Goal: Information Seeking & Learning: Check status

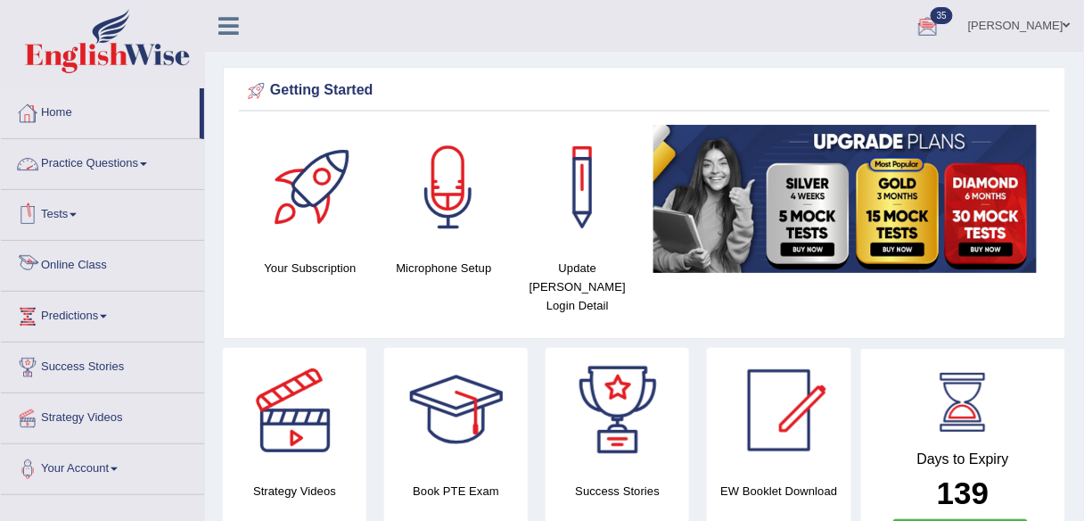
click at [87, 267] on link "Online Class" at bounding box center [102, 263] width 203 height 45
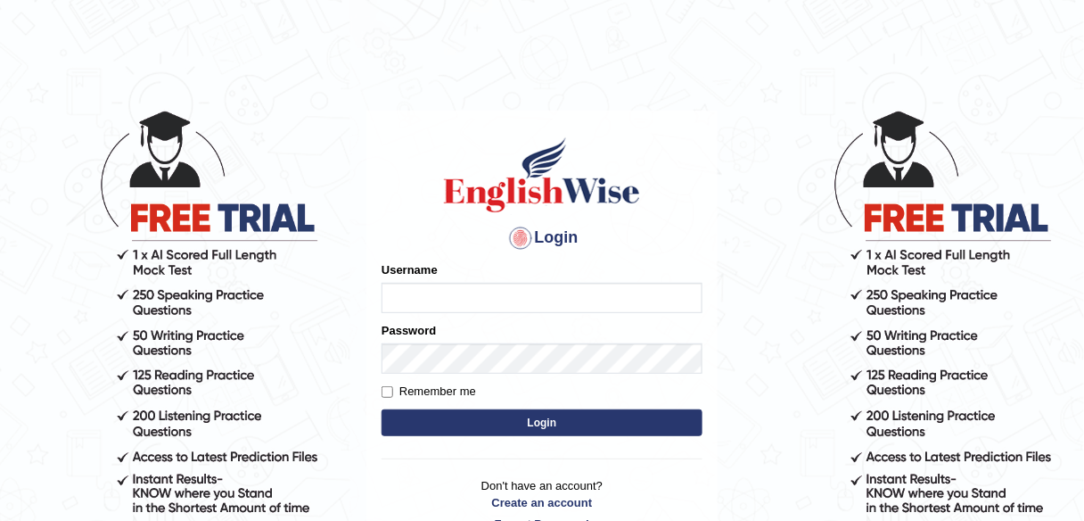
type input "shail123"
click at [456, 411] on button "Login" at bounding box center [542, 422] width 321 height 27
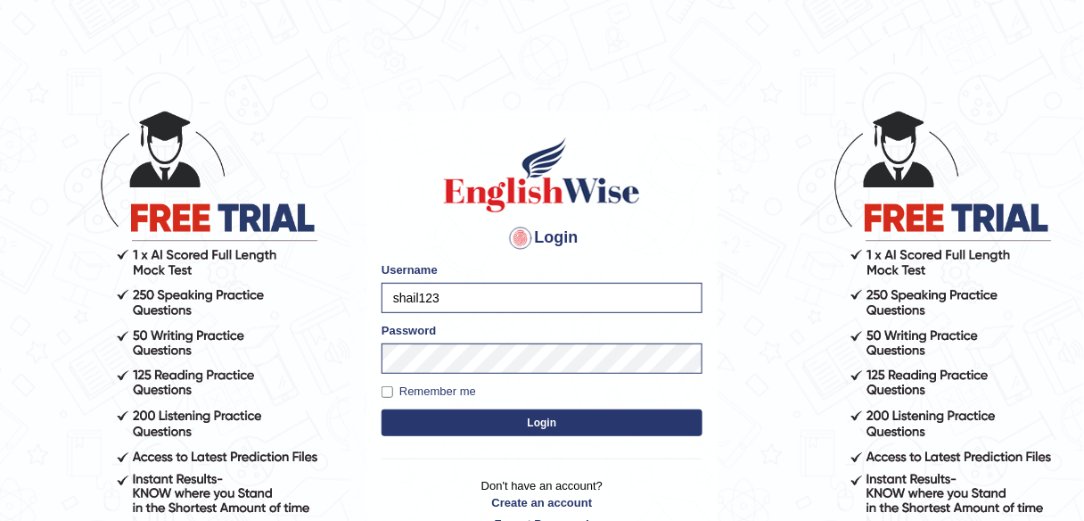
click at [462, 436] on form "Please fix the following errors: Username shail123 Password Remember me Login" at bounding box center [542, 350] width 321 height 179
click at [464, 423] on button "Login" at bounding box center [542, 422] width 321 height 27
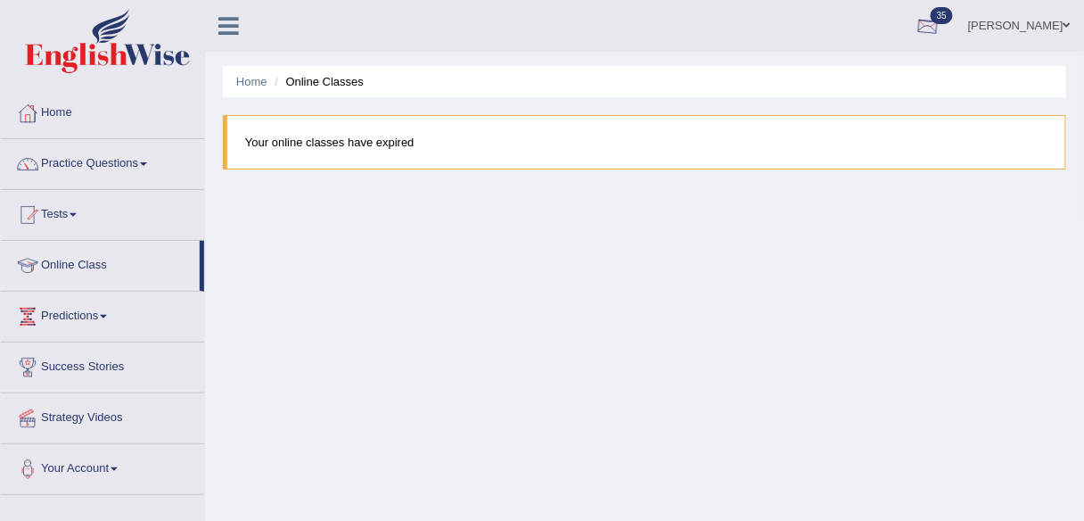
click at [1022, 14] on link "[PERSON_NAME]" at bounding box center [1019, 23] width 129 height 46
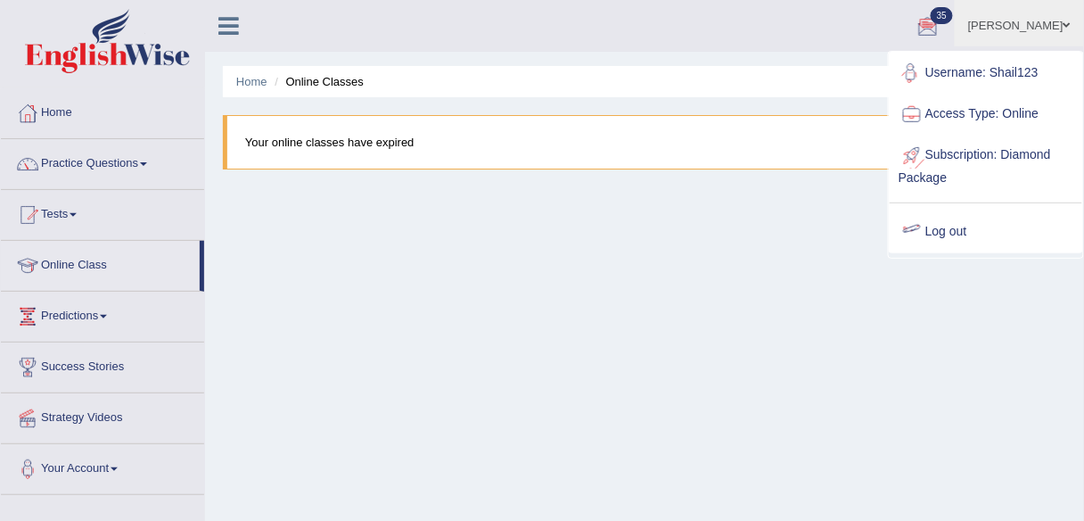
click at [939, 233] on link "Log out" at bounding box center [986, 231] width 193 height 41
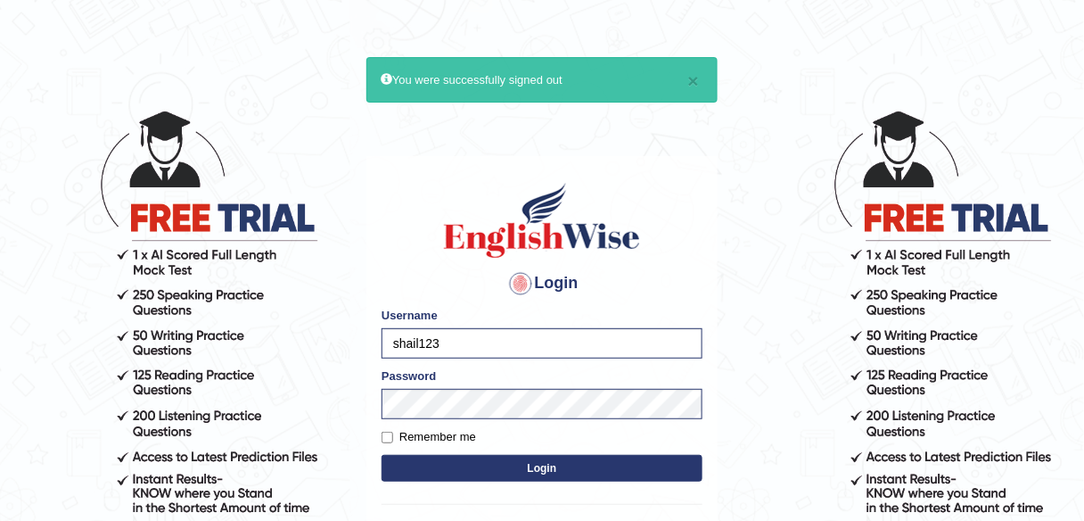
drag, startPoint x: 471, startPoint y: 341, endPoint x: 365, endPoint y: 340, distance: 106.1
click at [365, 340] on main "× You were successfully signed out Login Please fix the following errors: Usern…" at bounding box center [542, 329] width 357 height 551
type input "Poojadua018"
click at [437, 432] on label "Remember me" at bounding box center [429, 437] width 95 height 18
click at [393, 432] on input "Remember me" at bounding box center [388, 438] width 12 height 12
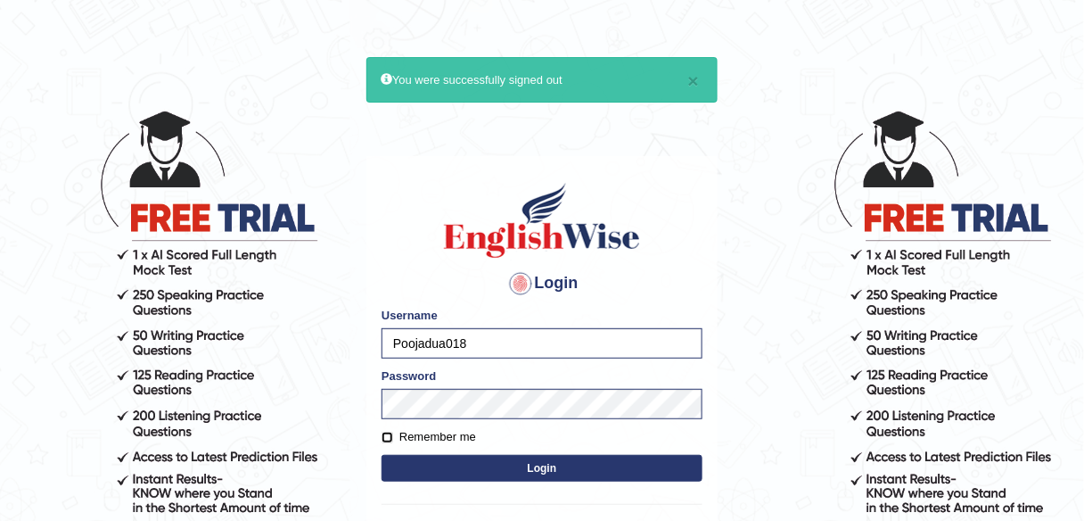
checkbox input "true"
click at [468, 458] on button "Login" at bounding box center [542, 468] width 321 height 27
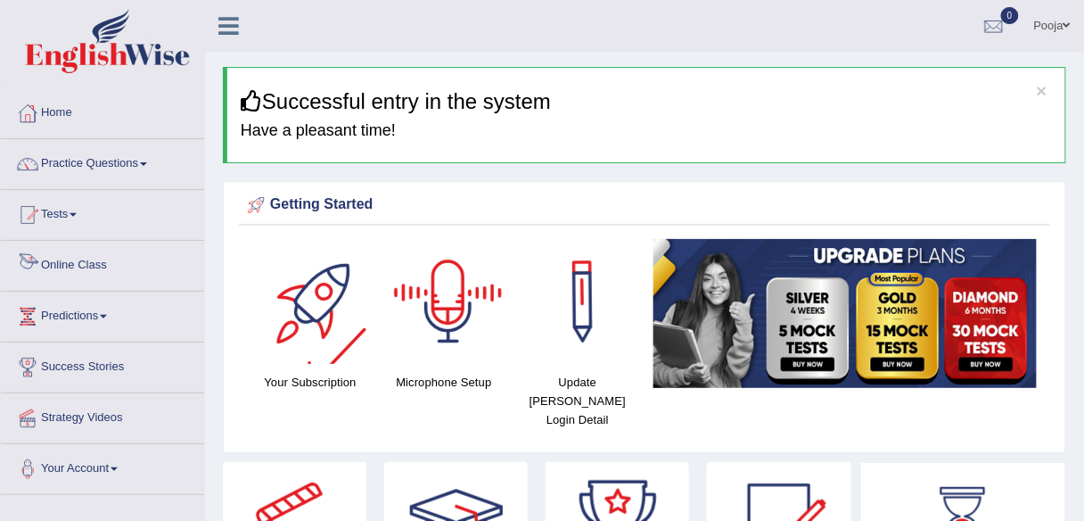
click at [111, 267] on link "Online Class" at bounding box center [102, 263] width 203 height 45
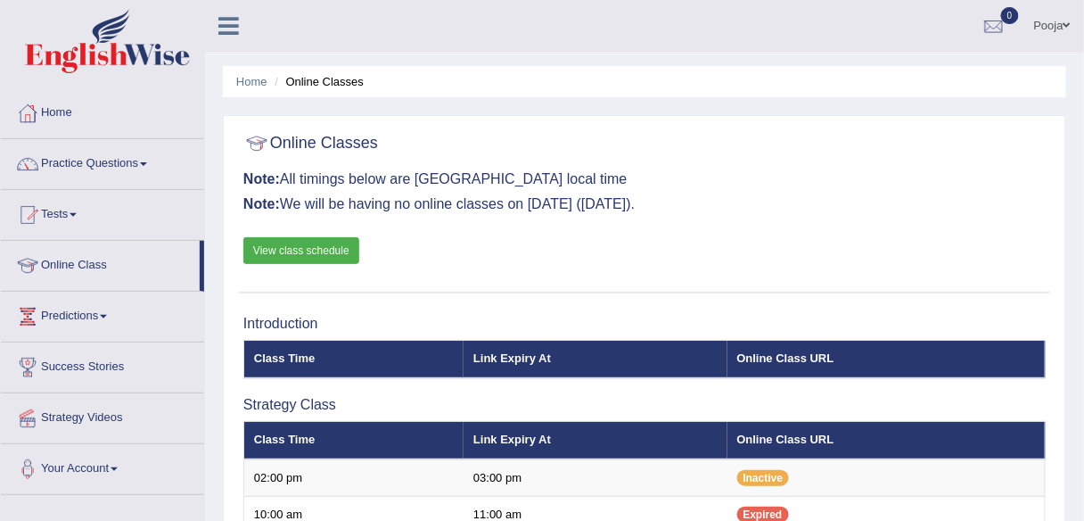
click at [349, 252] on link "View class schedule" at bounding box center [301, 250] width 116 height 27
